Goal: Check status: Check status

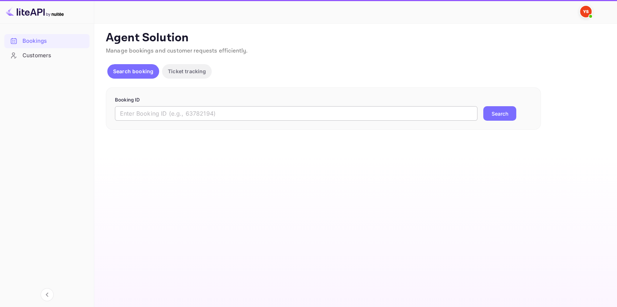
click at [209, 114] on input "text" at bounding box center [296, 113] width 362 height 14
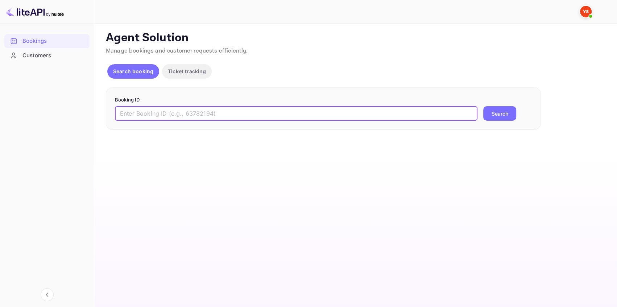
paste input "9225557"
type input "9225557"
click at [492, 111] on button "Search" at bounding box center [499, 113] width 33 height 14
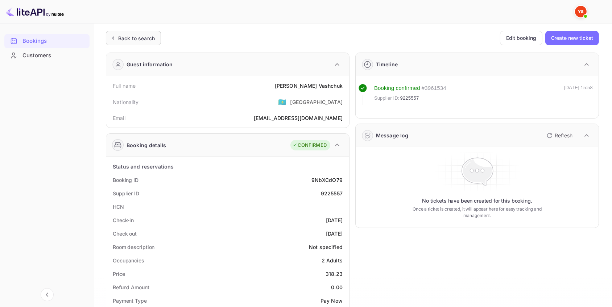
click at [129, 31] on div "Back to search" at bounding box center [133, 38] width 55 height 14
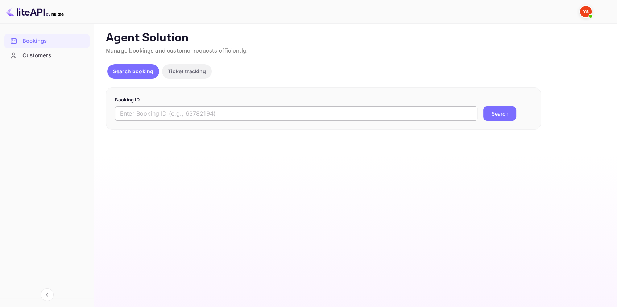
click at [121, 116] on input "text" at bounding box center [296, 113] width 362 height 14
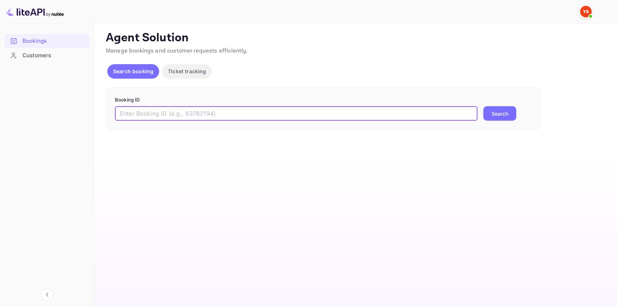
paste input "9304842"
type input "9304842"
drag, startPoint x: 507, startPoint y: 113, endPoint x: 503, endPoint y: 113, distance: 4.0
click at [504, 113] on button "Search" at bounding box center [499, 113] width 33 height 14
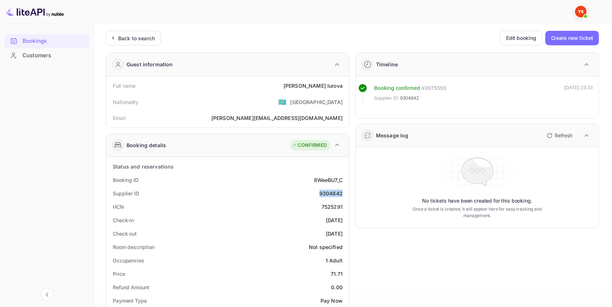
drag, startPoint x: 344, startPoint y: 194, endPoint x: 309, endPoint y: 195, distance: 35.1
click at [309, 195] on div "Supplier ID 9304842" at bounding box center [227, 193] width 237 height 13
copy div "9304842"
drag, startPoint x: 259, startPoint y: 153, endPoint x: 302, endPoint y: 125, distance: 50.9
click at [261, 152] on div "Booking details CONFIRMED" at bounding box center [227, 145] width 243 height 23
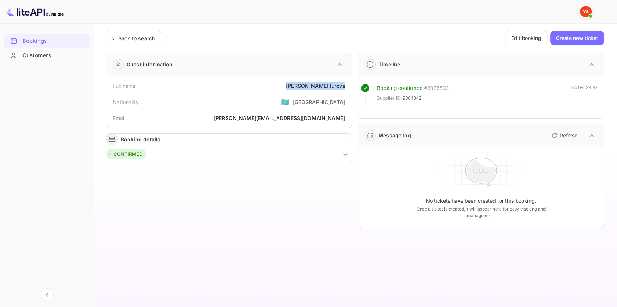
drag, startPoint x: 347, startPoint y: 84, endPoint x: 293, endPoint y: 86, distance: 53.3
click at [293, 86] on div "Full name [PERSON_NAME]" at bounding box center [228, 85] width 239 height 13
click at [347, 146] on div "Booking details CONFIRMED" at bounding box center [228, 149] width 245 height 30
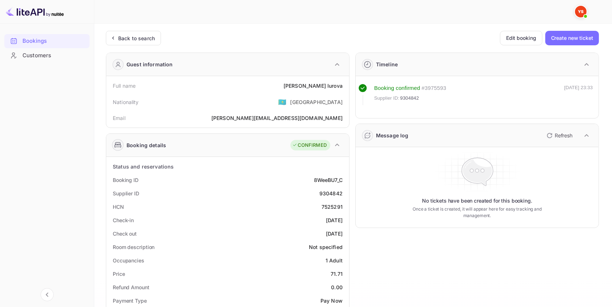
click at [289, 85] on div "Full name [PERSON_NAME]" at bounding box center [227, 85] width 237 height 13
drag, startPoint x: 301, startPoint y: 86, endPoint x: 344, endPoint y: 87, distance: 42.8
click at [344, 87] on div "Full name [PERSON_NAME]" at bounding box center [227, 85] width 237 height 13
copy div "[PERSON_NAME]"
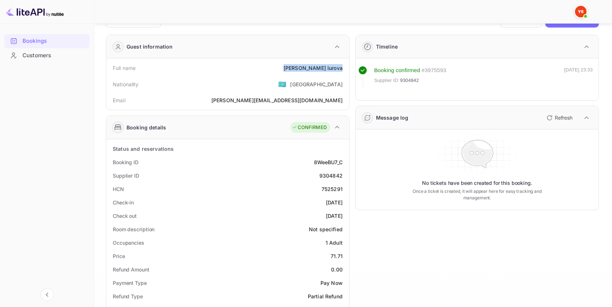
scroll to position [99, 0]
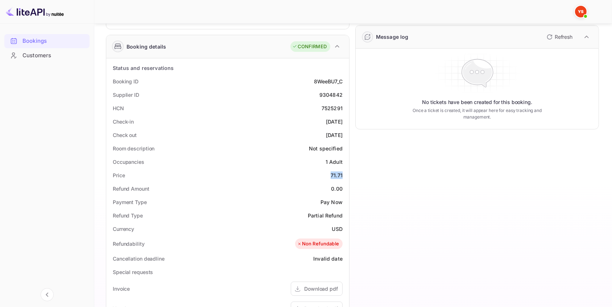
drag, startPoint x: 325, startPoint y: 176, endPoint x: 344, endPoint y: 176, distance: 18.8
click at [344, 176] on div "Price 71.71" at bounding box center [227, 174] width 237 height 13
copy div "71.71"
drag, startPoint x: 334, startPoint y: 226, endPoint x: 348, endPoint y: 226, distance: 13.8
click at [348, 226] on div "Status and reservations Booking ID 8WeeBU7_C Supplier ID 9304842 HCN 7525291 Ch…" at bounding box center [227, 257] width 243 height 399
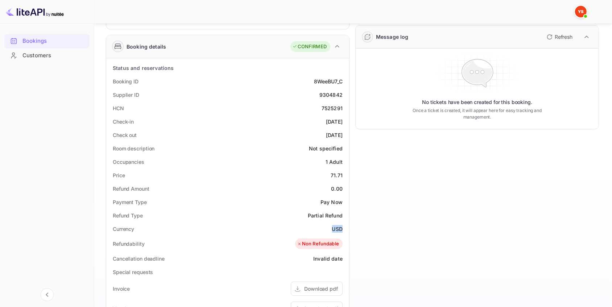
copy div "USD"
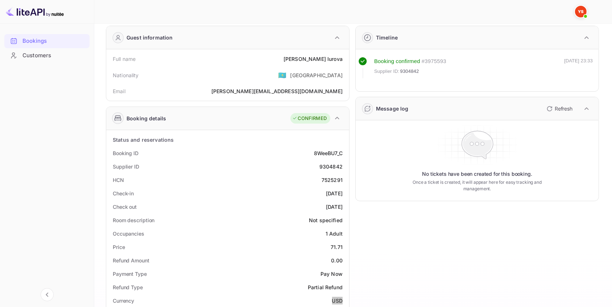
scroll to position [0, 0]
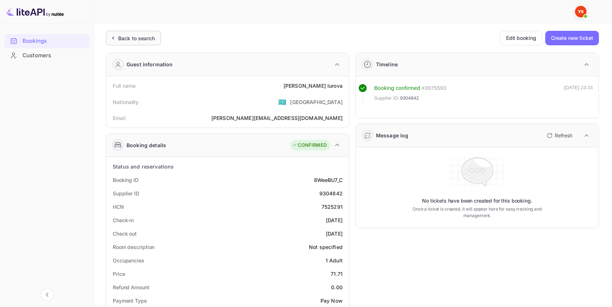
click at [116, 34] on icon at bounding box center [113, 37] width 8 height 7
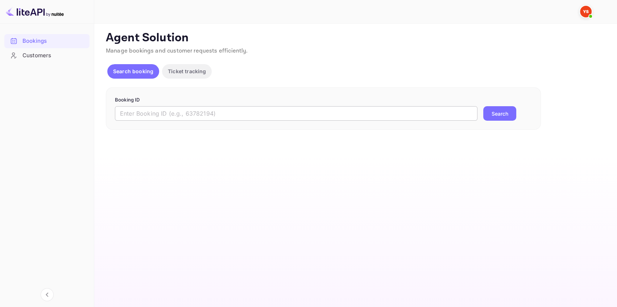
click at [177, 113] on input "text" at bounding box center [296, 113] width 362 height 14
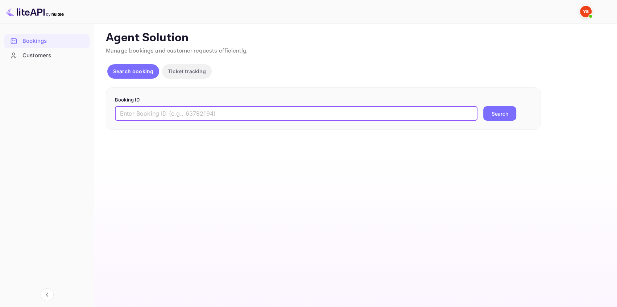
paste input "9009569"
type input "9009569"
click at [493, 114] on button "Search" at bounding box center [499, 113] width 33 height 14
